Goal: Information Seeking & Learning: Learn about a topic

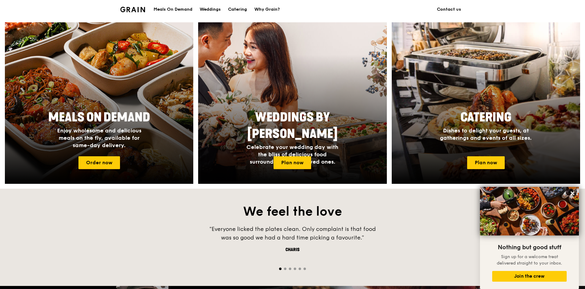
scroll to position [214, 0]
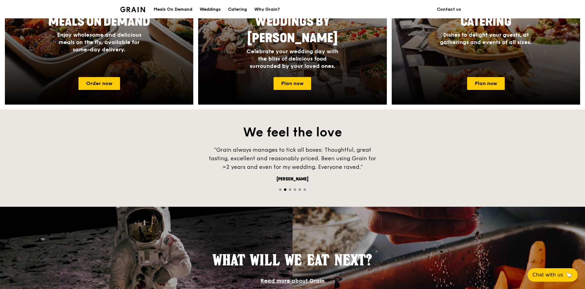
scroll to position [367, 0]
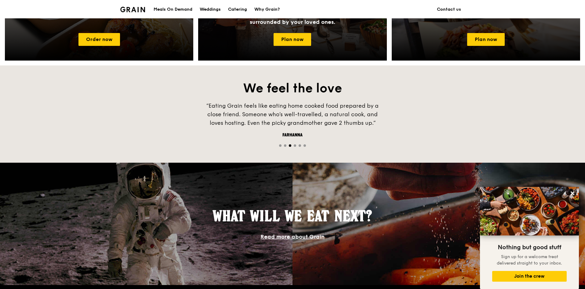
click at [296, 145] on span "Go to slide 4" at bounding box center [295, 145] width 2 height 2
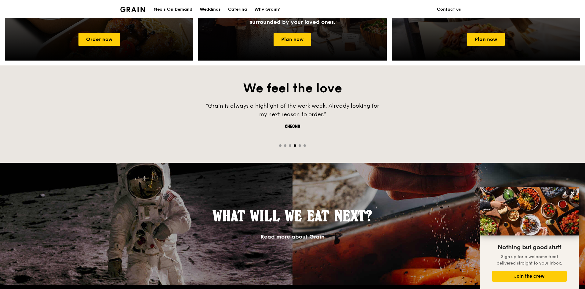
click at [300, 145] on span "Go to slide 5" at bounding box center [300, 145] width 2 height 2
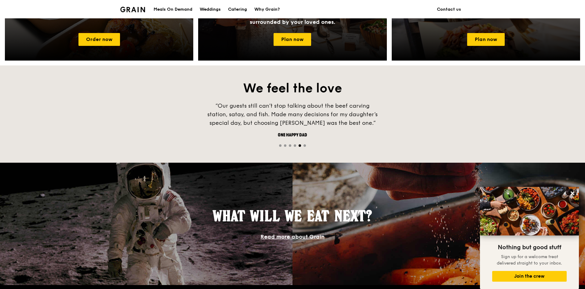
click at [306, 145] on span "Go to slide 6" at bounding box center [305, 145] width 2 height 2
click at [282, 145] on div at bounding box center [292, 145] width 585 height 6
click at [281, 145] on span "Go to slide 1" at bounding box center [280, 145] width 2 height 2
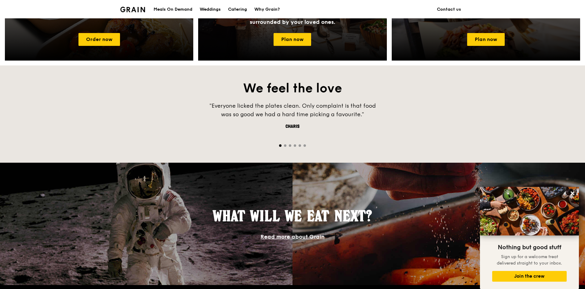
click at [299, 235] on link "Read more about Grain" at bounding box center [293, 236] width 64 height 7
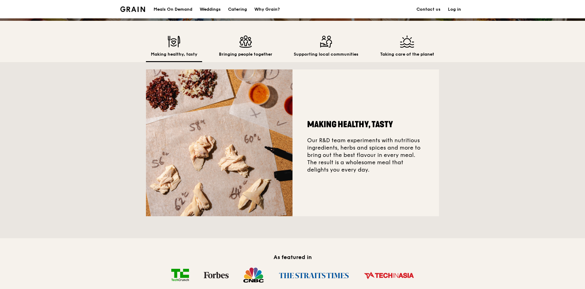
scroll to position [153, 0]
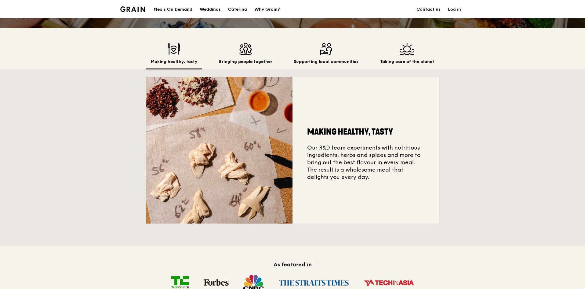
click at [257, 58] on div "Bringing people together" at bounding box center [245, 56] width 63 height 27
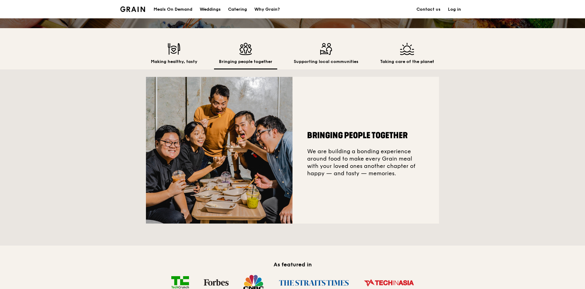
click at [324, 64] on h2 "Supporting local communities" at bounding box center [326, 62] width 65 height 6
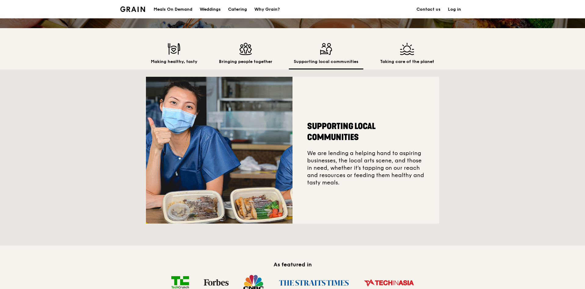
click at [396, 61] on h2 "Taking care of the planet" at bounding box center [407, 62] width 54 height 6
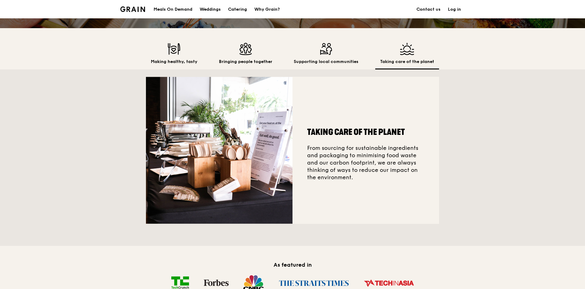
click at [167, 60] on h2 "Making healthy, tasty" at bounding box center [174, 62] width 46 height 6
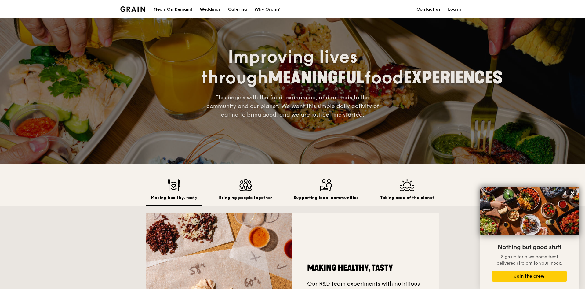
scroll to position [0, 0]
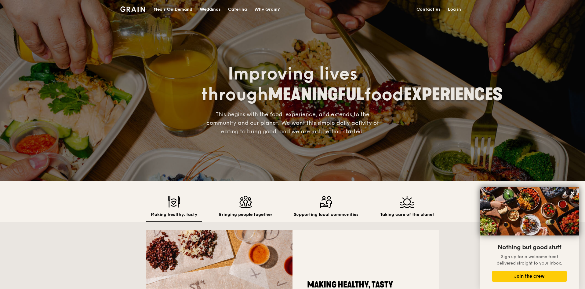
click at [180, 8] on div "Meals On Demand" at bounding box center [173, 9] width 39 height 18
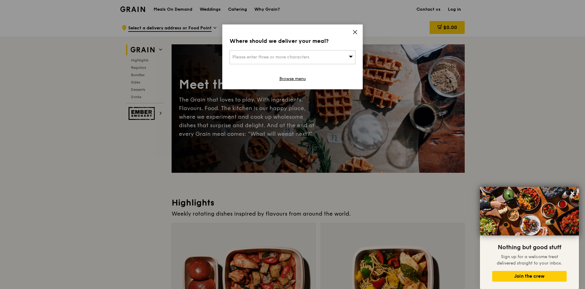
click at [353, 30] on icon at bounding box center [356, 32] width 6 height 6
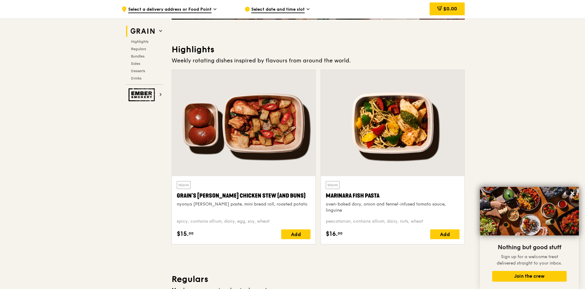
scroll to position [183, 0]
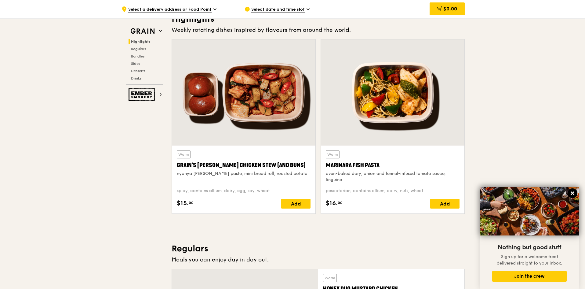
click at [574, 195] on icon at bounding box center [573, 193] width 4 height 4
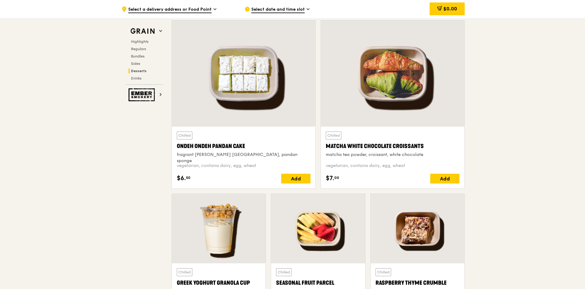
scroll to position [1794, 0]
